Goal: Find specific page/section: Find specific page/section

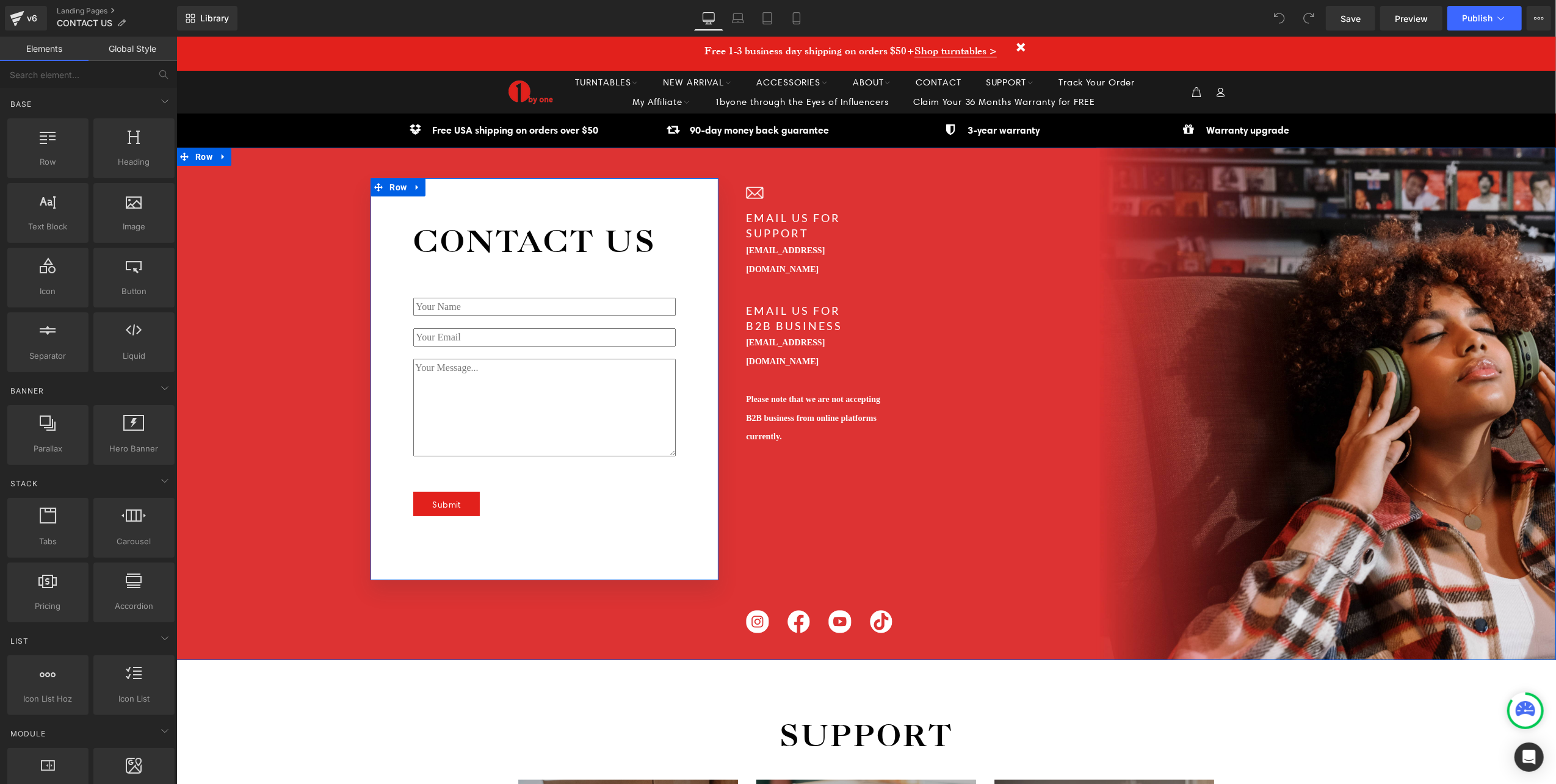
click at [640, 268] on div "Text Field Email Field Text Area Submit Submit Button Contact Form" at bounding box center [565, 397] width 305 height 273
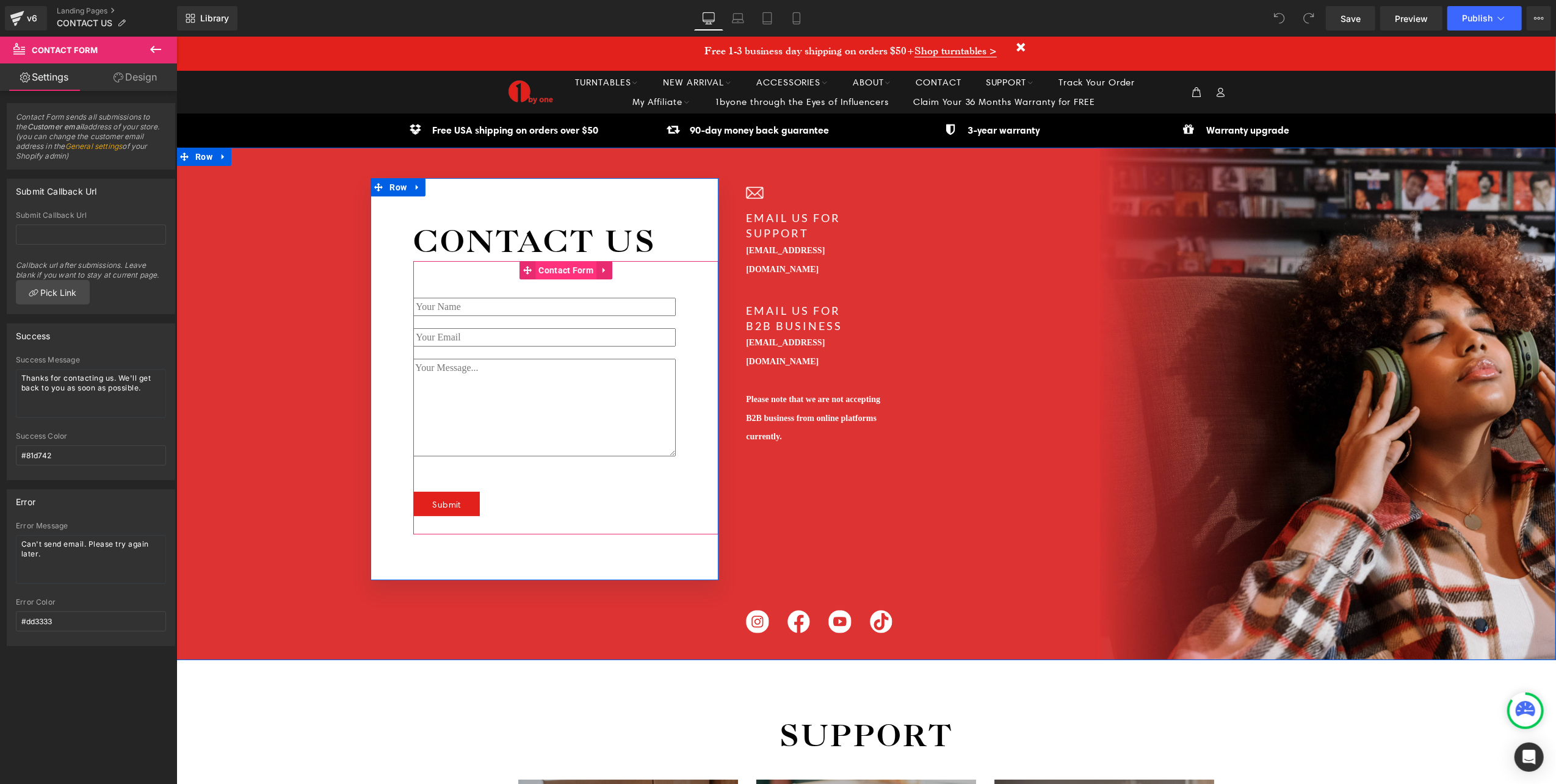
click at [542, 267] on span "Contact Form" at bounding box center [566, 269] width 61 height 19
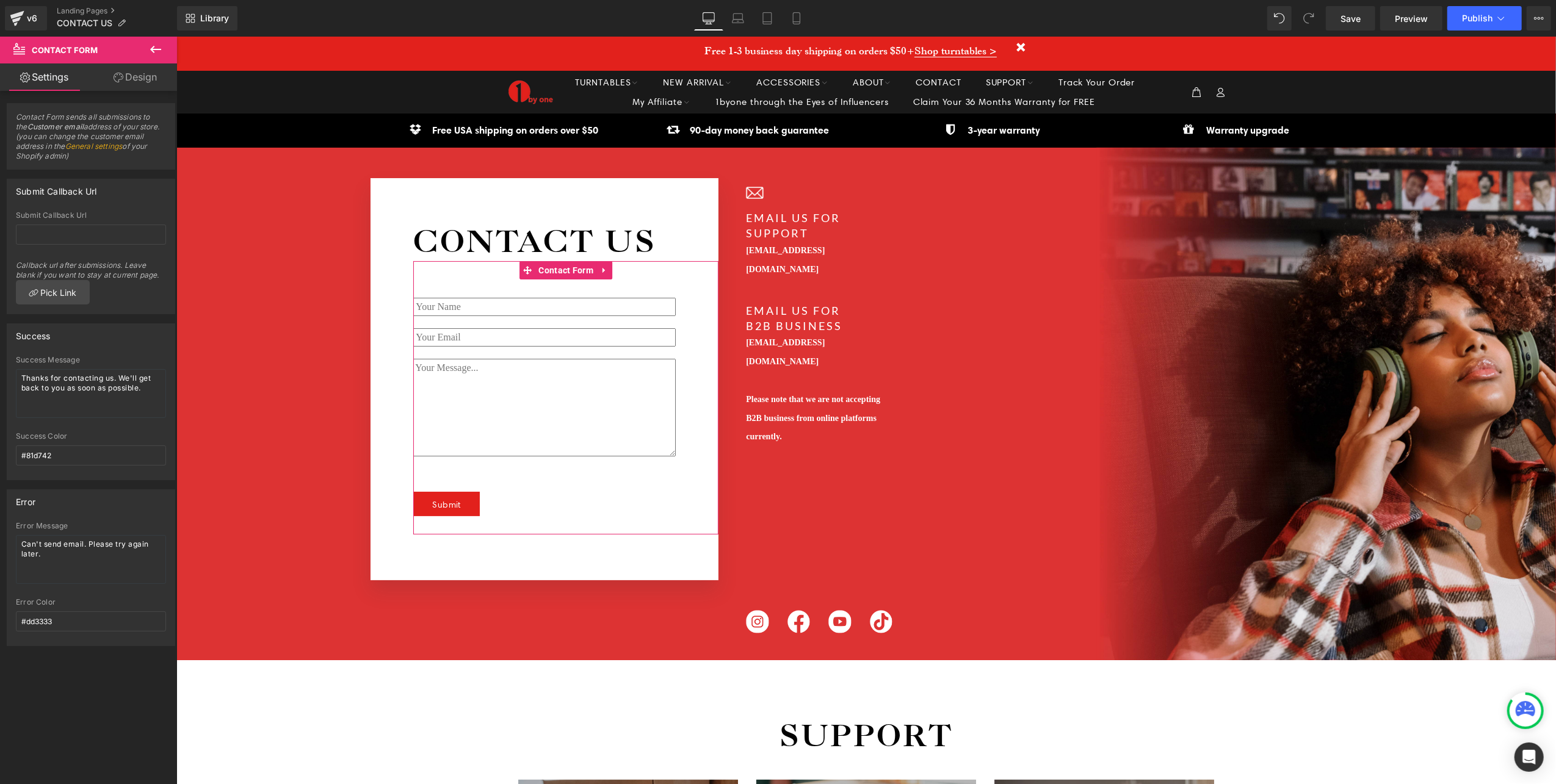
click at [123, 142] on link "General settings" at bounding box center [93, 146] width 57 height 9
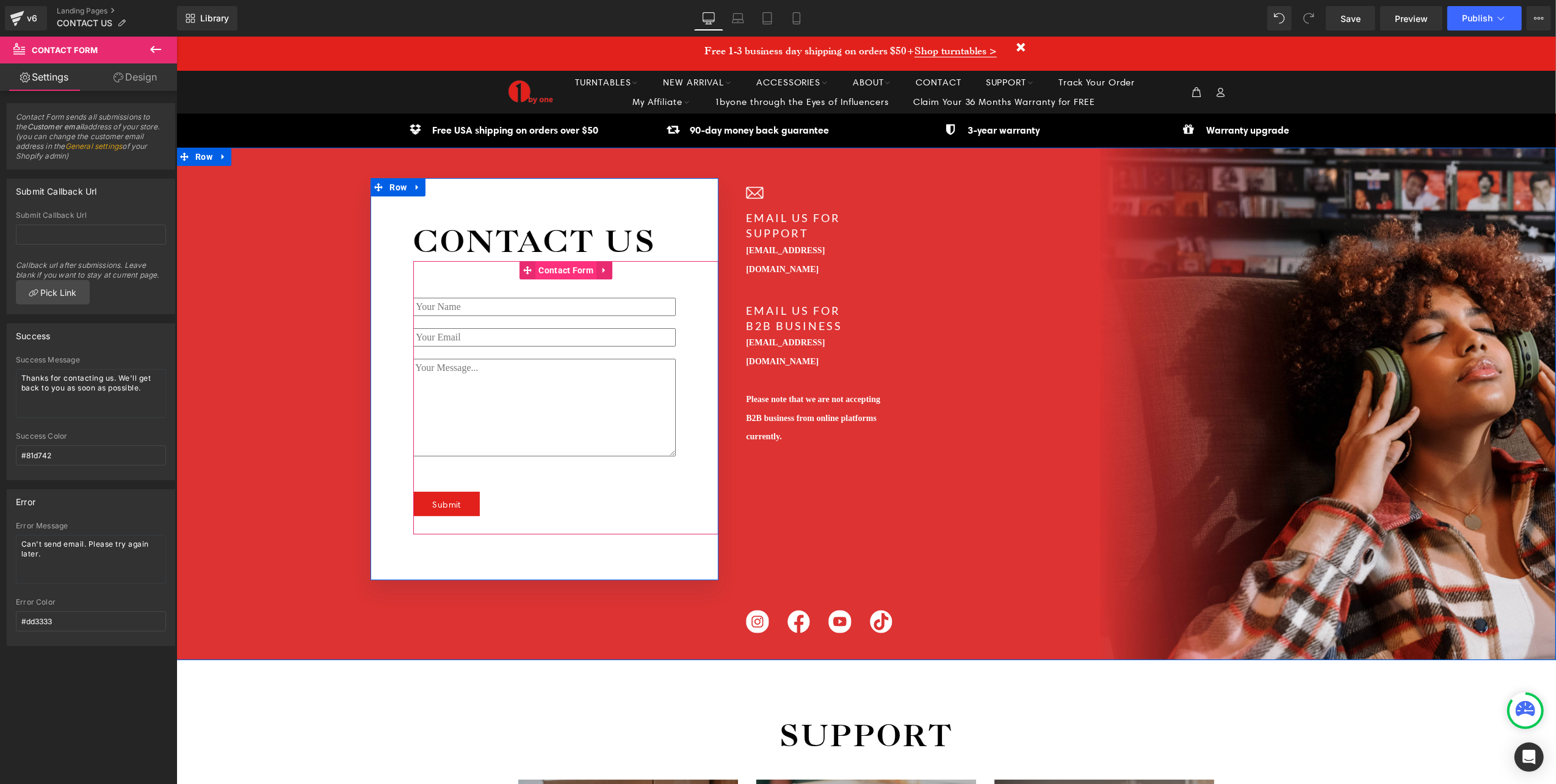
click at [540, 271] on span "Contact Form" at bounding box center [566, 269] width 61 height 19
click at [540, 269] on span "Contact Form" at bounding box center [566, 270] width 61 height 19
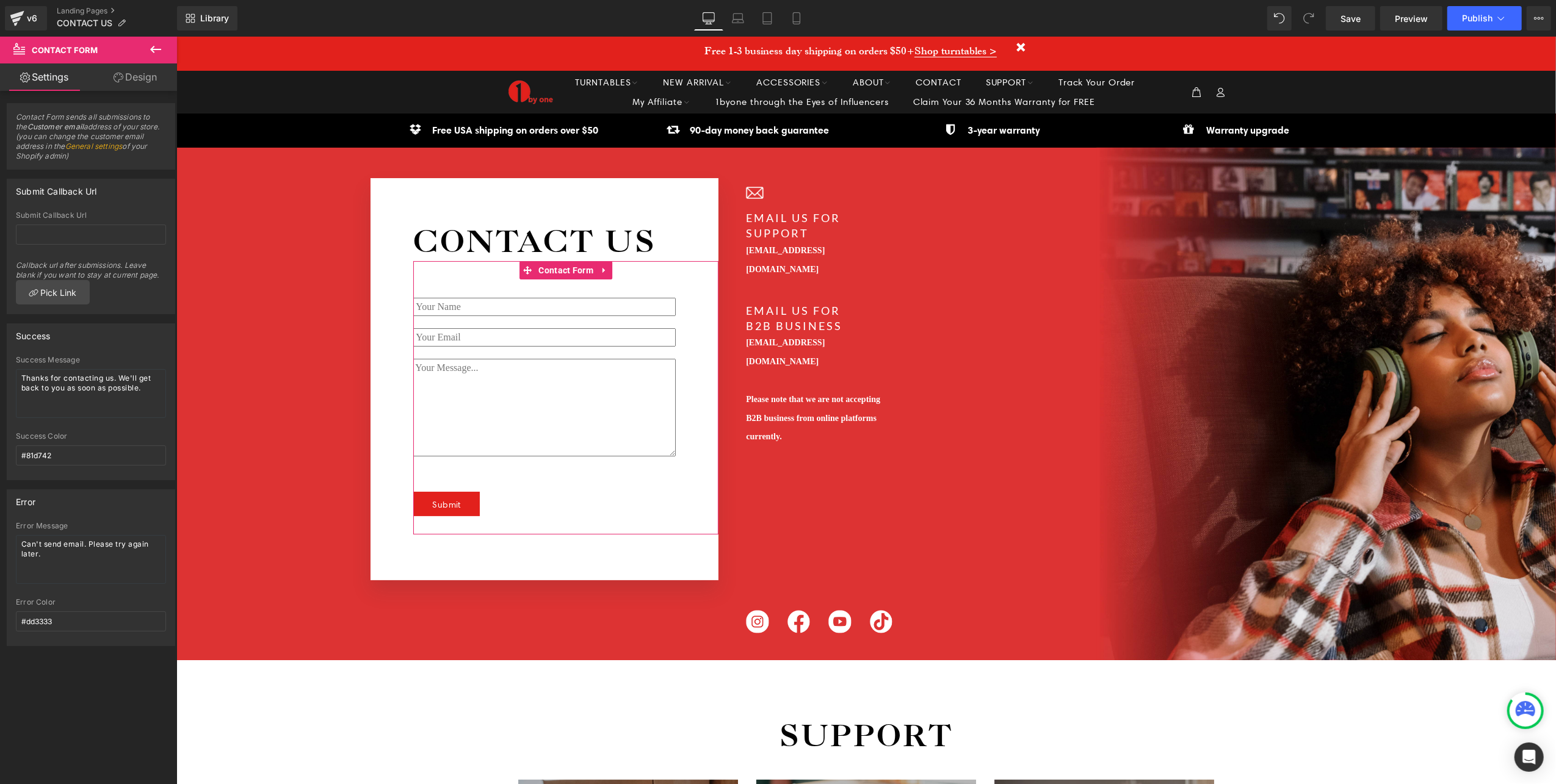
drag, startPoint x: 3, startPoint y: 113, endPoint x: 106, endPoint y: 156, distance: 111.6
click at [106, 156] on div "Contact Form sends all submissions to the Customer email address of your store.…" at bounding box center [91, 132] width 182 height 76
drag, startPoint x: 106, startPoint y: 156, endPoint x: 102, endPoint y: 164, distance: 8.9
click at [103, 164] on span "Contact Form sends all submissions to the Customer email address of your store.…" at bounding box center [90, 141] width 150 height 57
